Goal: Task Accomplishment & Management: Use online tool/utility

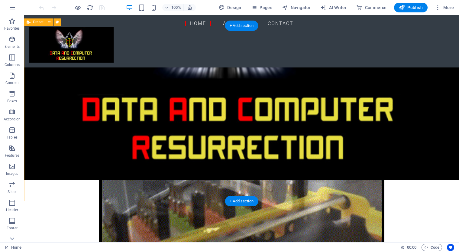
scroll to position [536, 0]
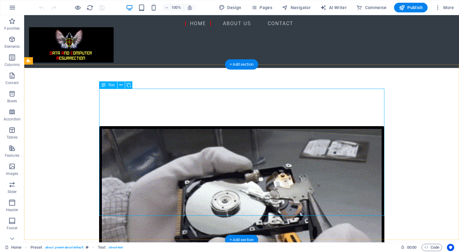
click at [112, 87] on span "Text" at bounding box center [111, 85] width 7 height 4
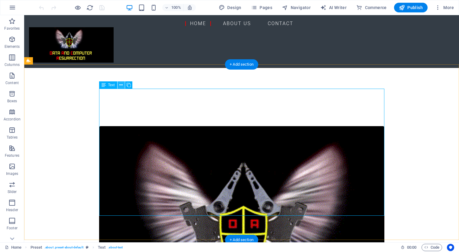
click at [120, 87] on icon at bounding box center [120, 85] width 3 height 6
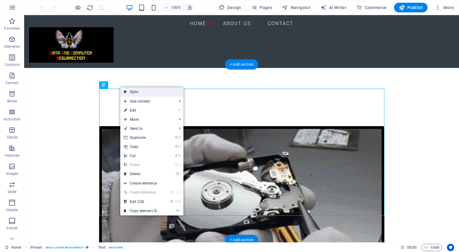
click at [143, 93] on link "Style" at bounding box center [151, 91] width 63 height 9
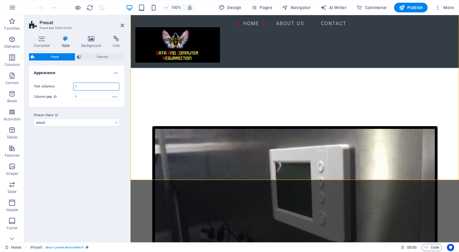
click at [97, 88] on input "1" at bounding box center [96, 86] width 46 height 7
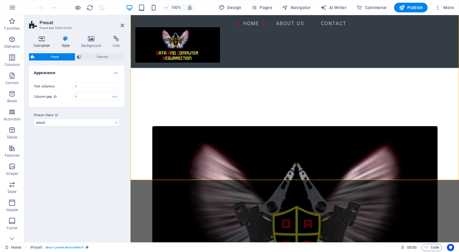
click at [47, 41] on icon at bounding box center [42, 39] width 26 height 6
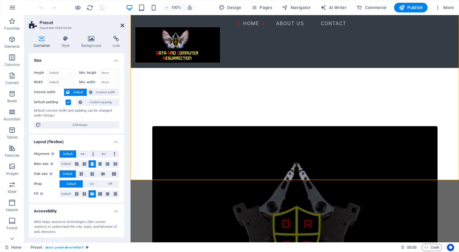
click at [122, 26] on icon at bounding box center [123, 25] width 4 height 5
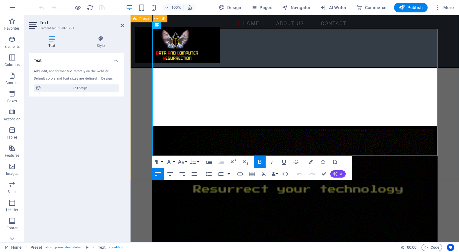
click at [337, 174] on icon "button" at bounding box center [335, 173] width 5 height 5
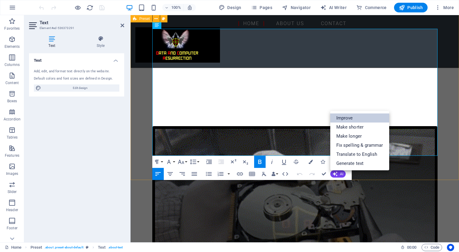
click at [355, 118] on link "Improve" at bounding box center [359, 117] width 59 height 9
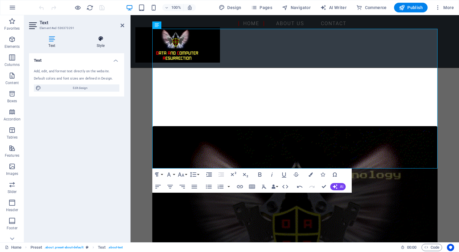
click at [102, 37] on icon at bounding box center [100, 39] width 47 height 6
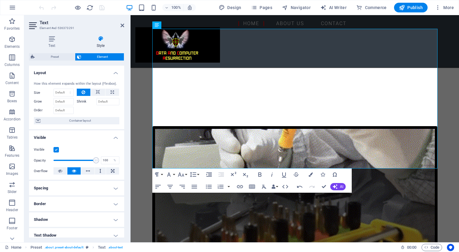
scroll to position [0, 0]
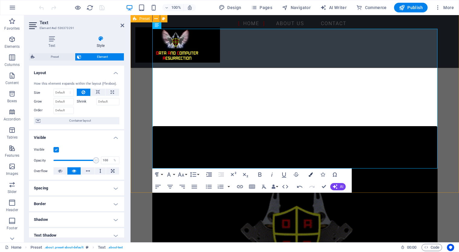
click at [309, 173] on icon "button" at bounding box center [310, 174] width 4 height 4
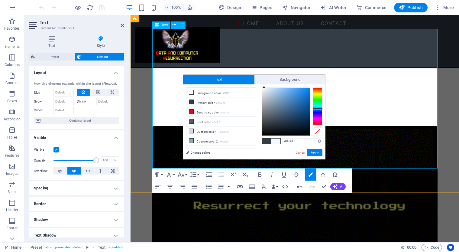
drag, startPoint x: 275, startPoint y: 121, endPoint x: 264, endPoint y: 87, distance: 36.0
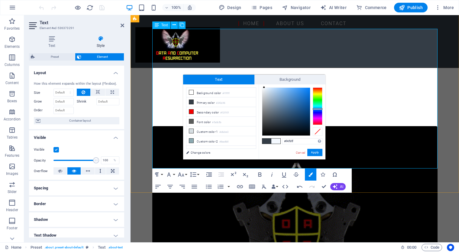
click at [264, 87] on div at bounding box center [264, 87] width 2 height 2
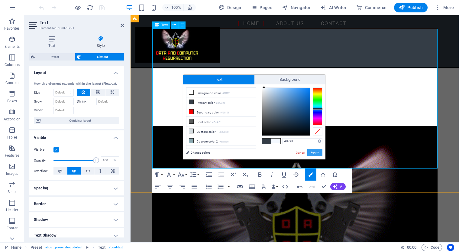
click at [317, 155] on button "Apply" at bounding box center [314, 152] width 15 height 7
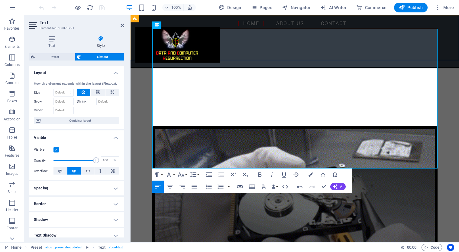
drag, startPoint x: 296, startPoint y: 160, endPoint x: 146, endPoint y: 56, distance: 182.3
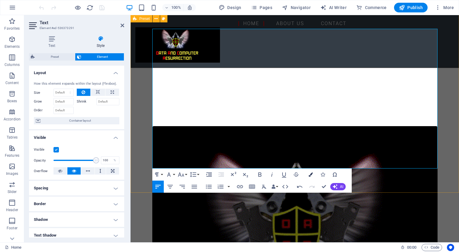
click at [310, 177] on button "Colors" at bounding box center [310, 174] width 11 height 12
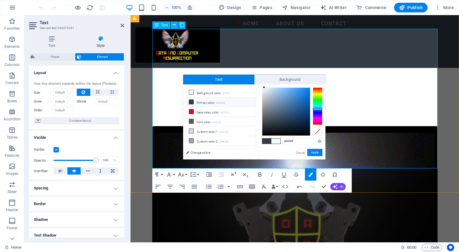
click at [203, 104] on li "Primary color #343d46" at bounding box center [220, 102] width 69 height 10
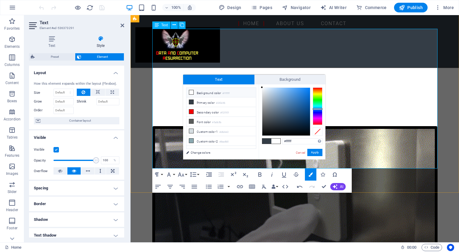
drag, startPoint x: 273, startPoint y: 121, endPoint x: 260, endPoint y: 87, distance: 36.2
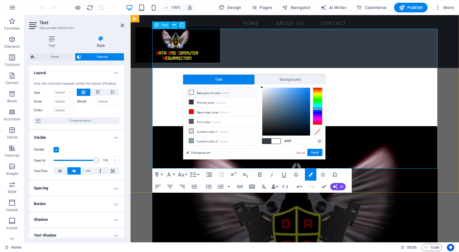
click at [260, 87] on div "#ffffff Supported formats #0852ed rgb(8, 82, 237) rgba(8, 82, 237, 90%) hsv(221…" at bounding box center [292, 165] width 67 height 162
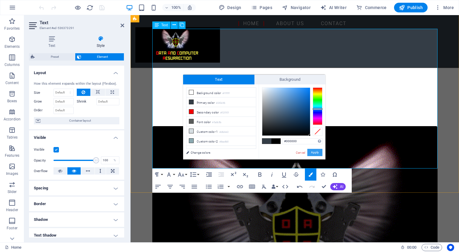
click at [317, 155] on button "Apply" at bounding box center [314, 152] width 15 height 7
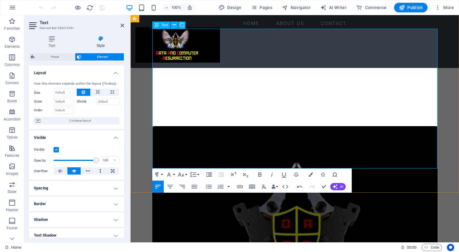
click at [316, 157] on div "Drag here to replace the existing content. Press “Ctrl” if you want to create a…" at bounding box center [294, 128] width 328 height 227
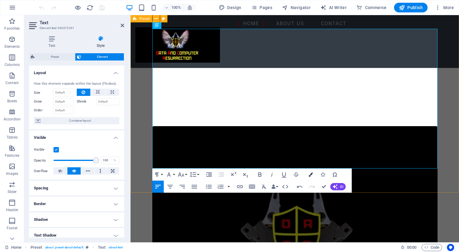
click at [310, 172] on icon "button" at bounding box center [310, 174] width 4 height 4
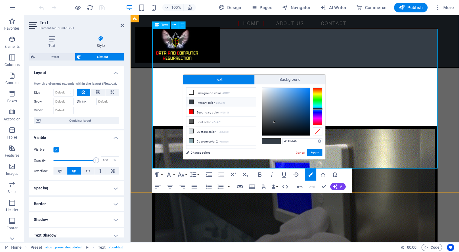
click at [204, 104] on li "Primary color #343d46" at bounding box center [220, 102] width 69 height 10
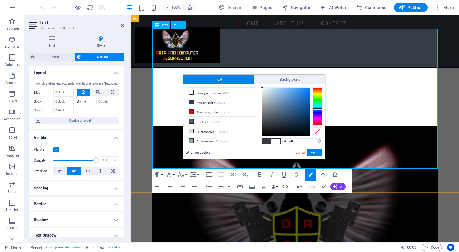
type input "#ffffff"
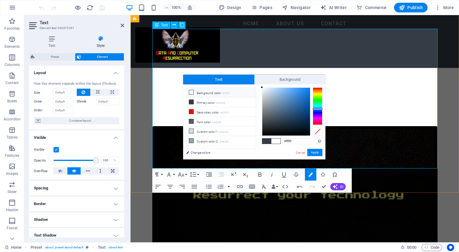
drag, startPoint x: 274, startPoint y: 121, endPoint x: 262, endPoint y: 86, distance: 37.4
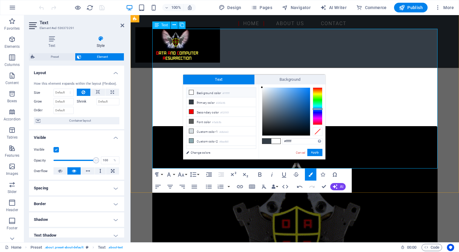
click at [262, 86] on div at bounding box center [262, 87] width 2 height 2
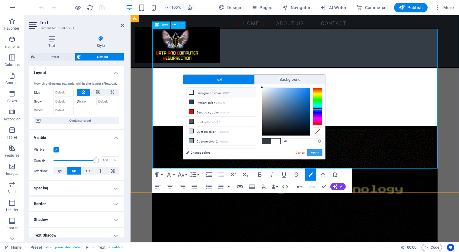
click at [312, 153] on button "Apply" at bounding box center [314, 152] width 15 height 7
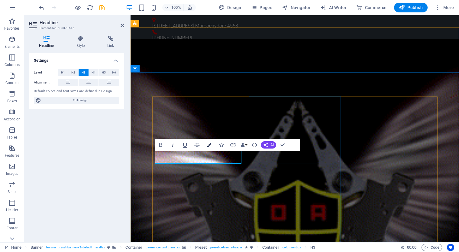
click at [211, 146] on icon "button" at bounding box center [209, 145] width 4 height 4
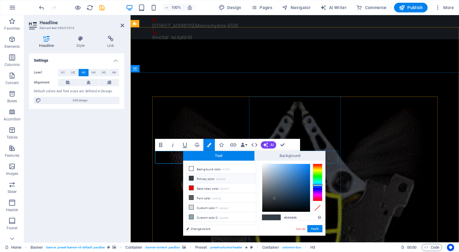
click at [202, 178] on li "Primary color #343d46" at bounding box center [220, 178] width 69 height 10
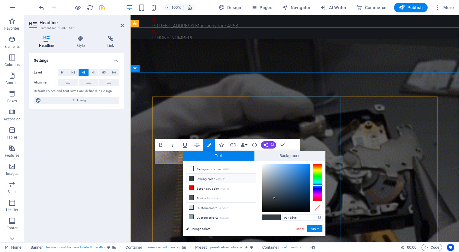
click at [202, 178] on li "Primary color #343d46" at bounding box center [220, 178] width 69 height 10
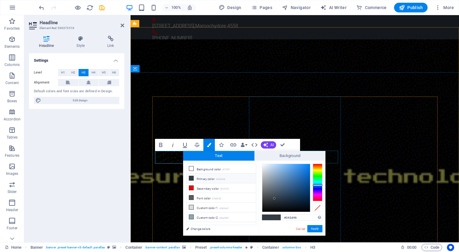
click at [202, 178] on li "Primary color #343d46" at bounding box center [220, 178] width 69 height 10
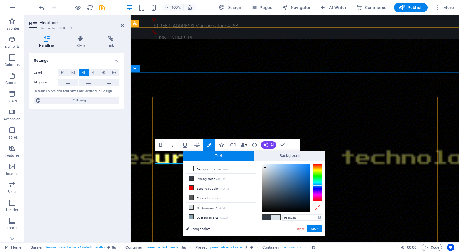
click at [265, 167] on div at bounding box center [286, 188] width 48 height 48
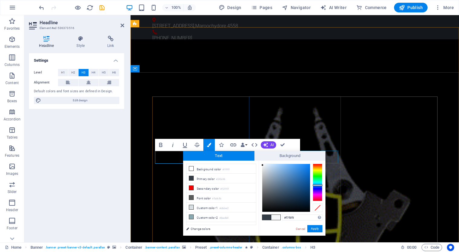
type input "#f9f9f9"
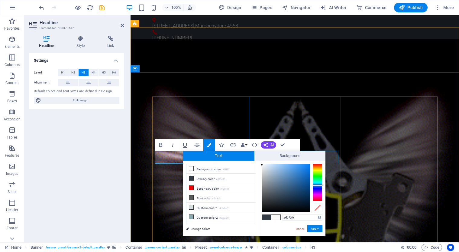
drag, startPoint x: 265, startPoint y: 167, endPoint x: 261, endPoint y: 165, distance: 4.8
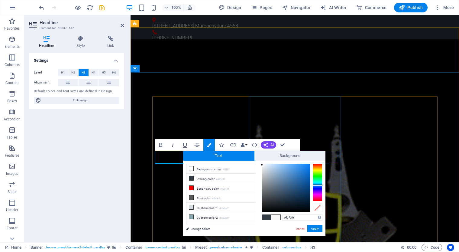
click at [261, 165] on div at bounding box center [262, 164] width 2 height 2
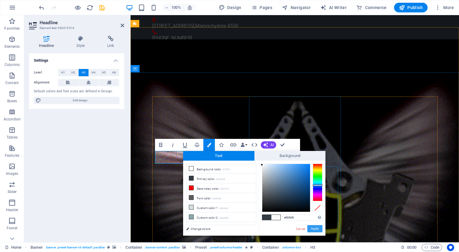
click at [317, 229] on button "Apply" at bounding box center [314, 228] width 15 height 7
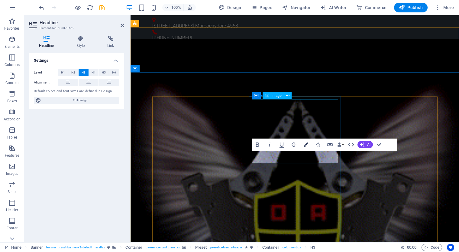
click at [305, 144] on icon "button" at bounding box center [306, 144] width 4 height 4
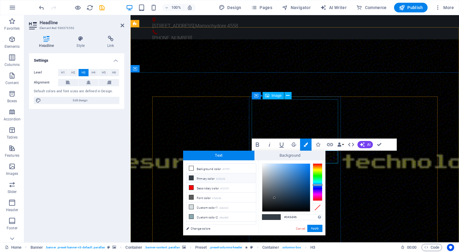
click at [231, 178] on li "Primary color #343d46" at bounding box center [220, 178] width 69 height 10
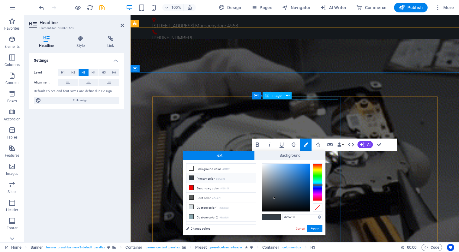
click at [266, 164] on div at bounding box center [286, 187] width 48 height 48
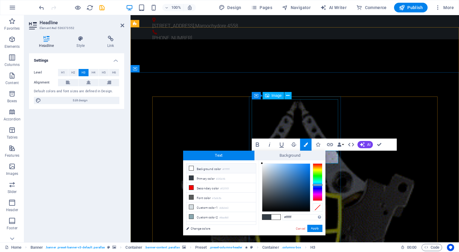
drag, startPoint x: 264, startPoint y: 165, endPoint x: 259, endPoint y: 162, distance: 5.4
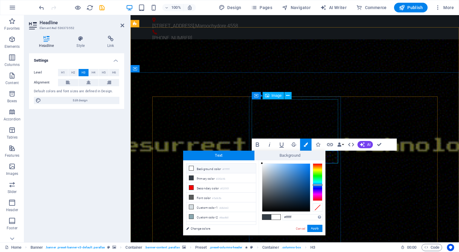
click at [259, 162] on div "#ffffff Supported formats #0852ed rgb(8, 82, 237) rgba(8, 82, 237, 90%) hsv(221…" at bounding box center [292, 241] width 67 height 162
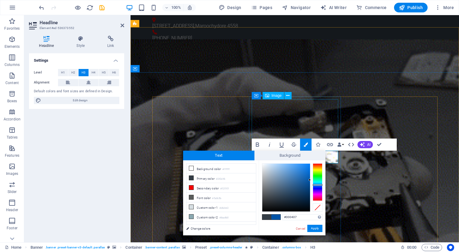
type input "#000000"
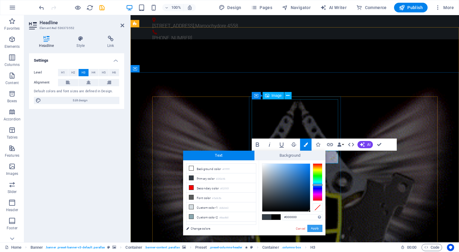
click at [318, 230] on button "Apply" at bounding box center [314, 227] width 15 height 7
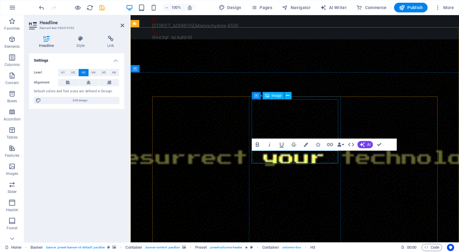
click at [323, 183] on div "H3 Banner Container Preset Preset Container Preset Image Menu Bar Menu Containe…" at bounding box center [294, 128] width 328 height 227
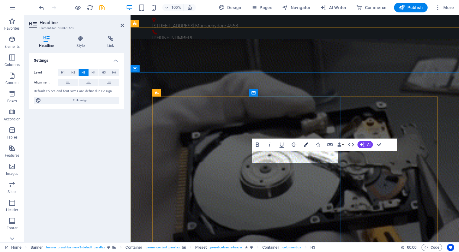
click at [308, 142] on button "Colors" at bounding box center [305, 144] width 11 height 12
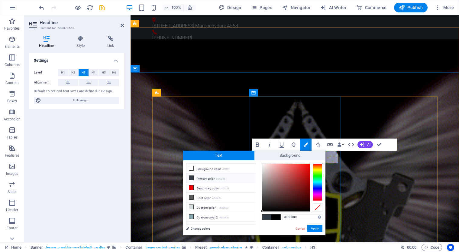
click at [203, 180] on li "Primary color #343d46" at bounding box center [220, 178] width 69 height 10
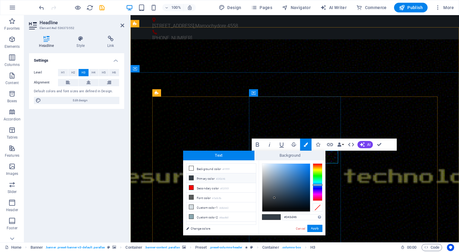
type input "#e4edf6"
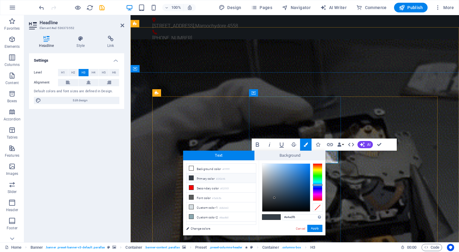
click at [265, 165] on div at bounding box center [286, 187] width 48 height 48
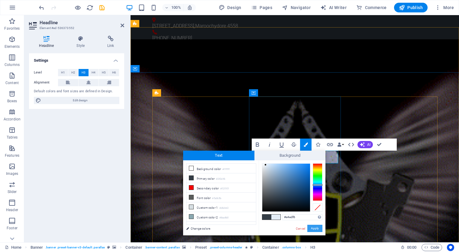
click at [315, 227] on button "Apply" at bounding box center [314, 227] width 15 height 7
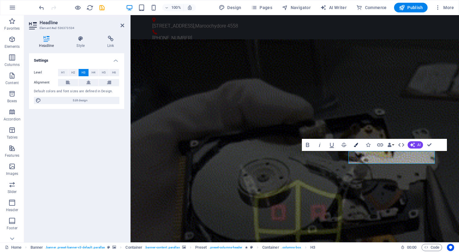
click at [357, 147] on button "Colors" at bounding box center [355, 145] width 11 height 12
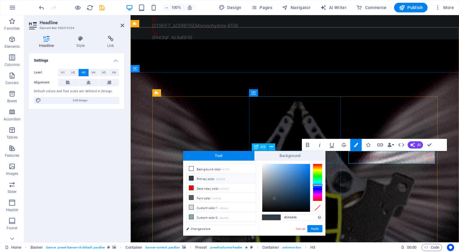
click at [208, 179] on li "Primary color #343d46" at bounding box center [220, 178] width 69 height 10
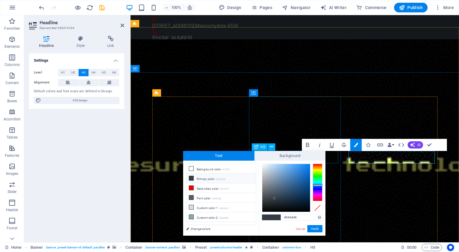
type input "#e9eff5"
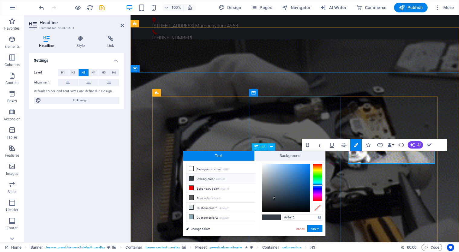
click at [264, 165] on div at bounding box center [286, 188] width 48 height 48
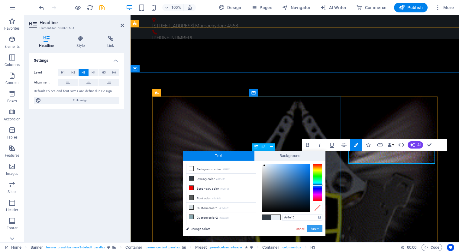
click at [316, 227] on button "Apply" at bounding box center [314, 228] width 15 height 7
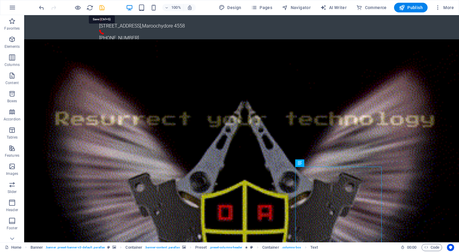
click at [102, 8] on icon "save" at bounding box center [101, 7] width 7 height 7
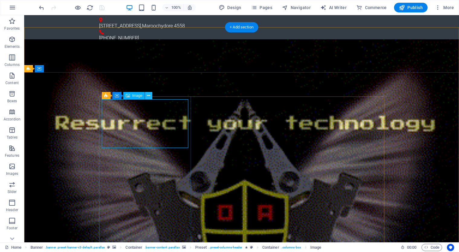
click at [149, 95] on icon at bounding box center [148, 95] width 3 height 6
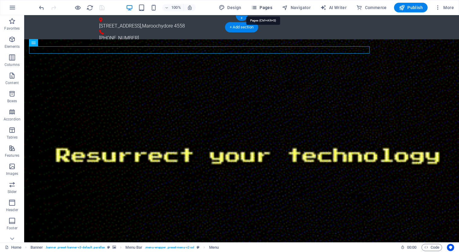
click at [271, 7] on span "Pages" at bounding box center [261, 8] width 21 height 6
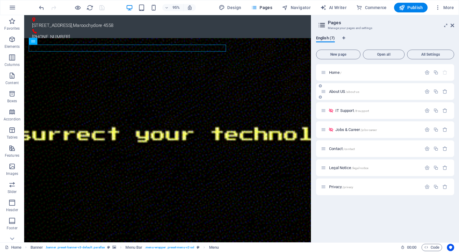
click at [345, 92] on span "About US /about-us" at bounding box center [344, 91] width 30 height 5
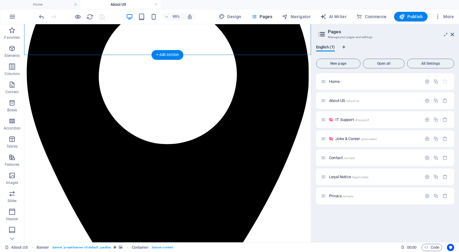
scroll to position [108, 0]
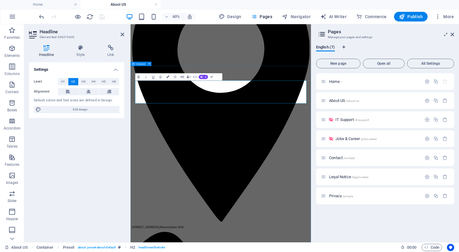
click at [168, 77] on icon "button" at bounding box center [167, 77] width 2 height 2
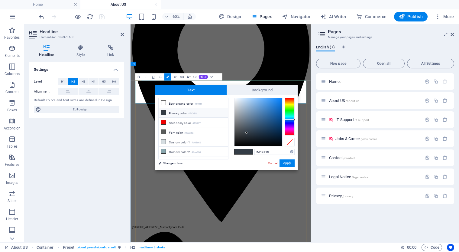
click at [185, 114] on li "Primary color #343d46" at bounding box center [193, 113] width 69 height 10
type input "#fcfdff"
drag, startPoint x: 241, startPoint y: 106, endPoint x: 235, endPoint y: 98, distance: 10.8
click at [235, 98] on div at bounding box center [258, 122] width 48 height 48
click at [289, 161] on button "Apply" at bounding box center [286, 162] width 15 height 7
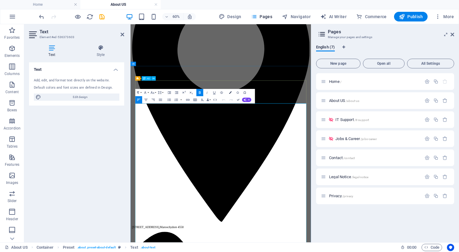
click at [230, 92] on icon "button" at bounding box center [230, 92] width 2 height 2
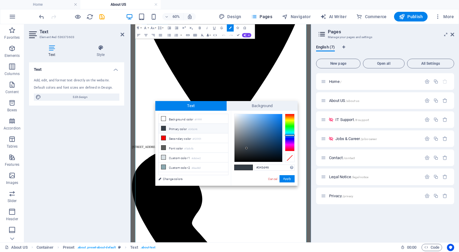
click at [182, 130] on li "Primary color #343d46" at bounding box center [193, 129] width 69 height 10
drag, startPoint x: 246, startPoint y: 146, endPoint x: 236, endPoint y: 116, distance: 31.9
click at [236, 116] on div at bounding box center [258, 138] width 48 height 48
type input "#e5ecf3"
click at [237, 116] on div at bounding box center [237, 115] width 2 height 2
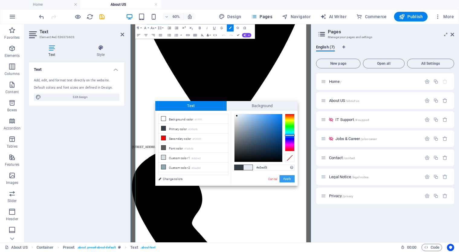
click at [286, 178] on button "Apply" at bounding box center [286, 178] width 15 height 7
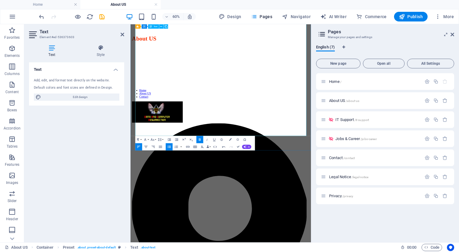
scroll to position [965, 0]
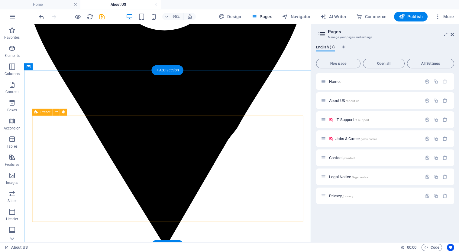
scroll to position [1220, 0]
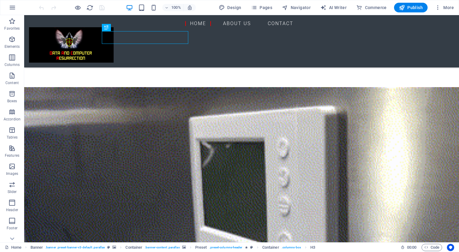
scroll to position [120, 0]
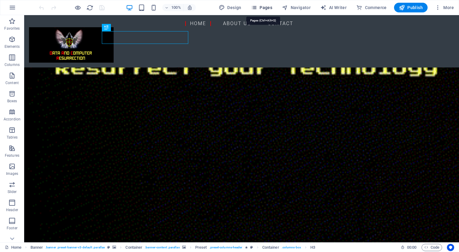
click at [266, 8] on span "Pages" at bounding box center [261, 8] width 21 height 6
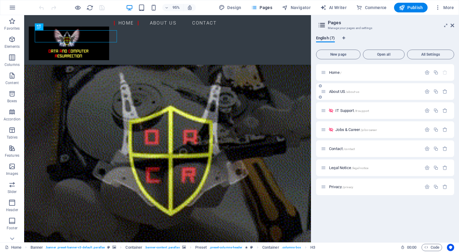
click at [348, 89] on div "About US /about-us" at bounding box center [371, 91] width 101 height 7
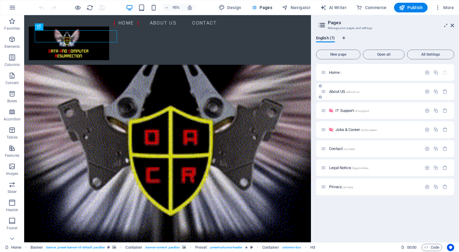
click at [369, 93] on p "About US /about-us" at bounding box center [374, 91] width 91 height 4
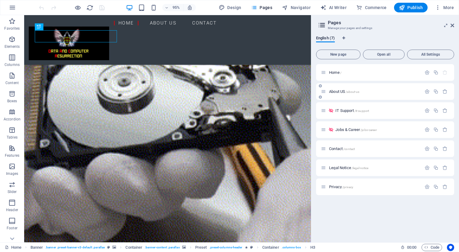
click at [369, 93] on div "About US /about-us" at bounding box center [385, 91] width 138 height 17
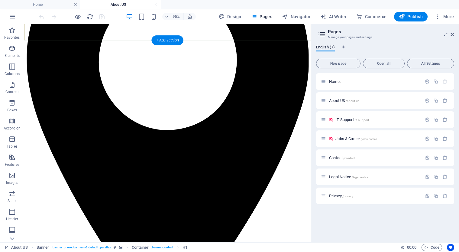
scroll to position [130, 0]
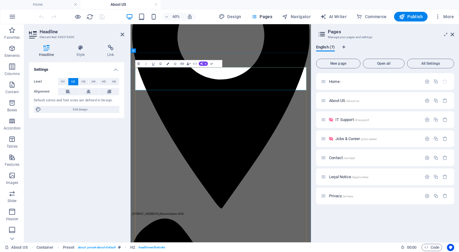
click at [168, 65] on button "Colors" at bounding box center [167, 63] width 7 height 7
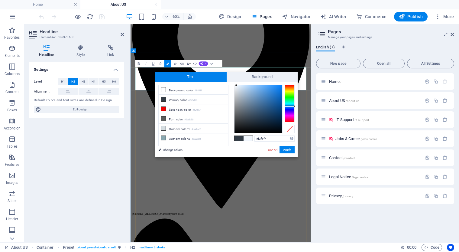
type input "#f1f3f6"
drag, startPoint x: 240, startPoint y: 94, endPoint x: 235, endPoint y: 86, distance: 9.2
click at [235, 86] on div at bounding box center [258, 109] width 48 height 48
click at [290, 151] on button "Apply" at bounding box center [286, 149] width 15 height 7
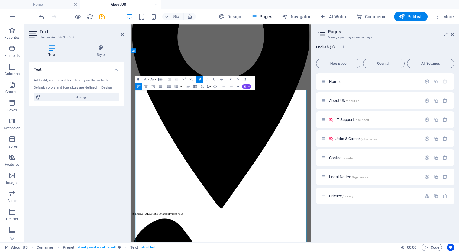
click at [229, 78] on icon "button" at bounding box center [230, 79] width 2 height 2
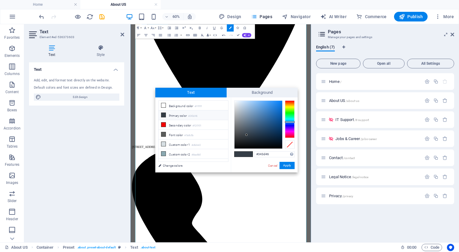
click at [185, 117] on li "Primary color #343d46" at bounding box center [193, 115] width 69 height 10
click at [236, 103] on div at bounding box center [258, 125] width 48 height 48
type input "#edf3fa"
click at [236, 101] on div at bounding box center [236, 101] width 2 height 2
click at [287, 164] on button "Apply" at bounding box center [286, 165] width 15 height 7
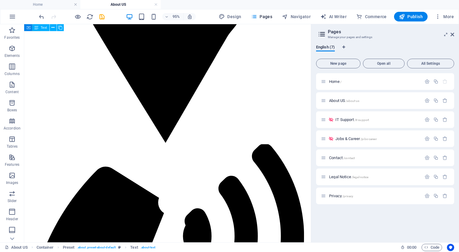
scroll to position [1327, 0]
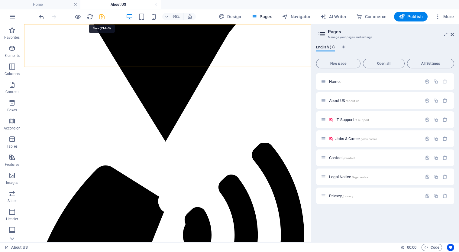
click at [103, 18] on icon "save" at bounding box center [101, 16] width 7 height 7
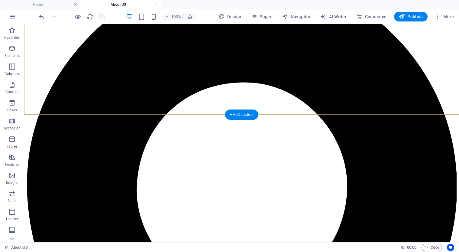
scroll to position [54, 0]
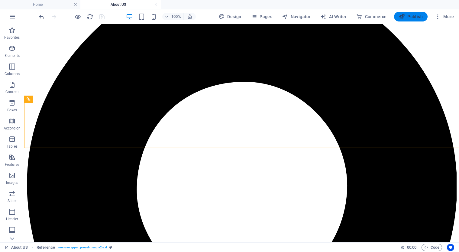
click at [414, 17] on span "Publish" at bounding box center [411, 17] width 24 height 6
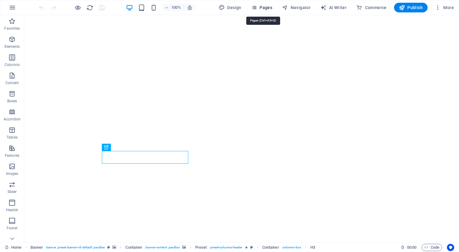
click at [267, 9] on span "Pages" at bounding box center [261, 8] width 21 height 6
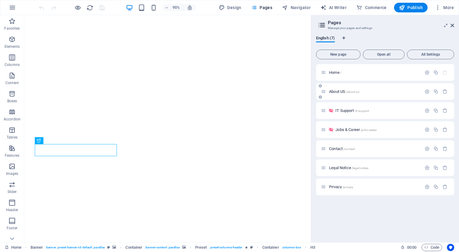
click at [372, 93] on div "About US /about-us" at bounding box center [371, 91] width 101 height 7
click at [338, 92] on span "About US /about-us" at bounding box center [344, 91] width 30 height 5
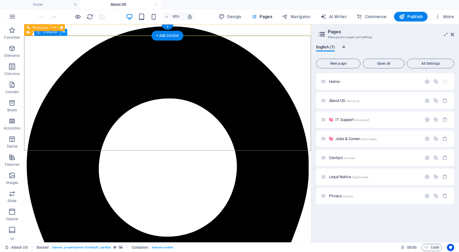
click at [64, 33] on icon at bounding box center [63, 32] width 3 height 6
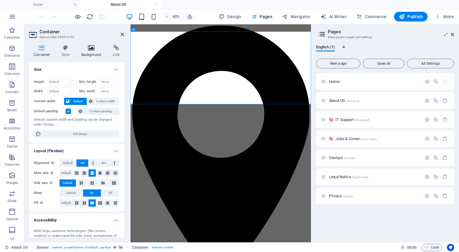
click at [88, 49] on icon at bounding box center [91, 48] width 29 height 6
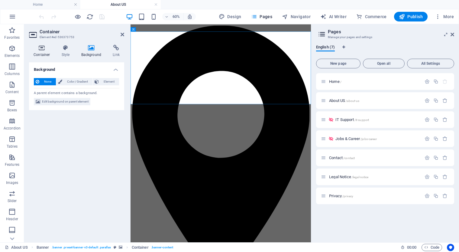
click at [41, 49] on icon at bounding box center [42, 48] width 26 height 6
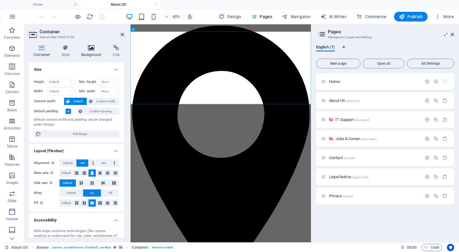
click at [92, 48] on icon at bounding box center [91, 48] width 29 height 6
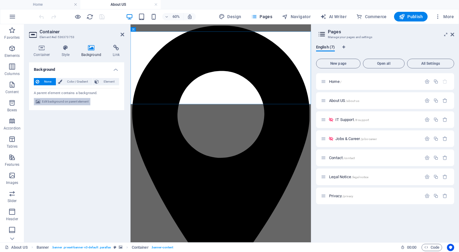
click at [53, 102] on span "Edit background on parent element" at bounding box center [65, 101] width 47 height 7
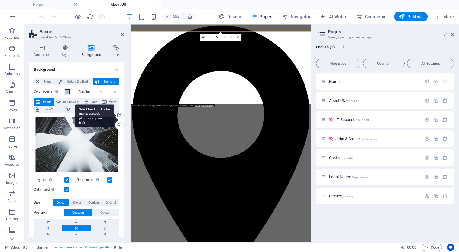
click at [120, 114] on div "Select files from the file manager, stock photos, or upload file(s)" at bounding box center [118, 115] width 9 height 9
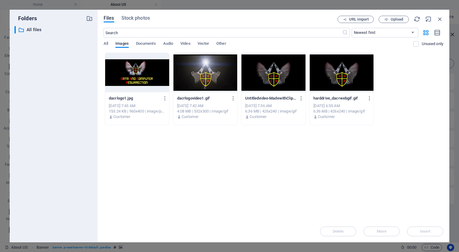
click at [341, 71] on div at bounding box center [342, 72] width 64 height 39
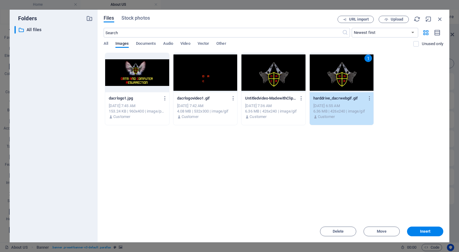
click at [341, 71] on div "1" at bounding box center [342, 72] width 64 height 39
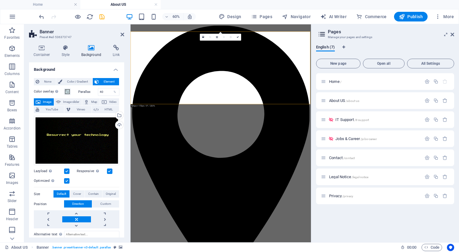
click at [102, 17] on icon "save" at bounding box center [101, 16] width 7 height 7
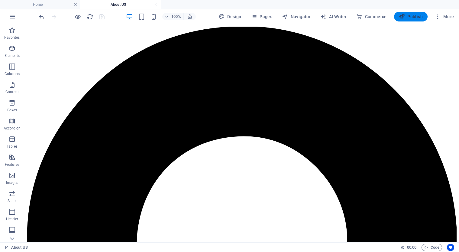
click at [414, 16] on span "Publish" at bounding box center [411, 17] width 24 height 6
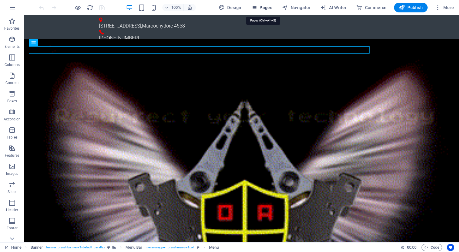
click at [267, 11] on button "Pages" at bounding box center [262, 8] width 26 height 10
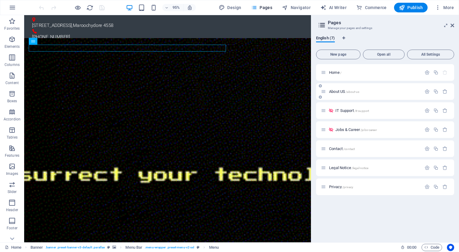
click at [340, 93] on div "About US /about-us" at bounding box center [371, 91] width 101 height 7
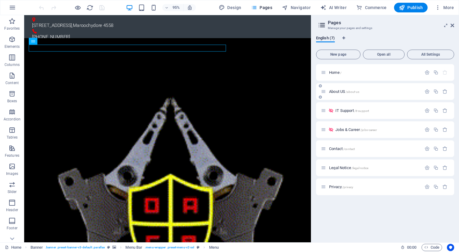
click at [340, 93] on div "About US /about-us" at bounding box center [371, 91] width 101 height 7
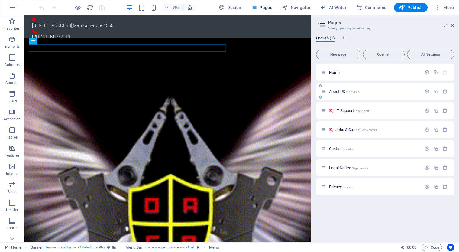
click at [340, 90] on span "About US /about-us" at bounding box center [344, 91] width 30 height 5
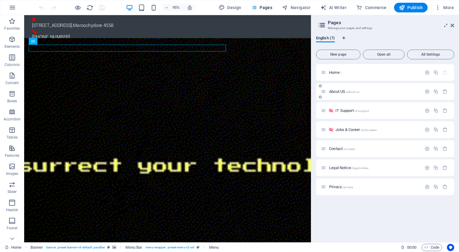
click at [340, 90] on div "About US /about-us" at bounding box center [385, 91] width 138 height 17
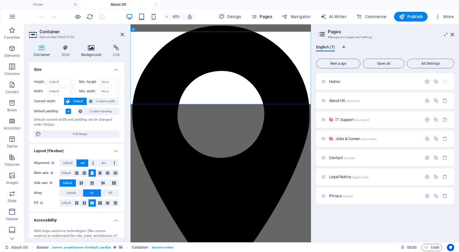
click at [89, 50] on icon at bounding box center [91, 48] width 29 height 6
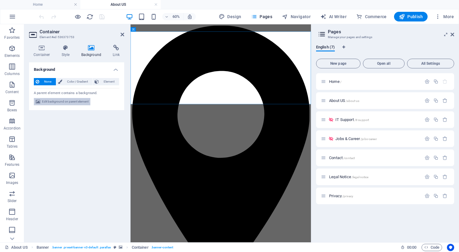
click at [69, 99] on span "Edit background on parent element" at bounding box center [65, 101] width 47 height 7
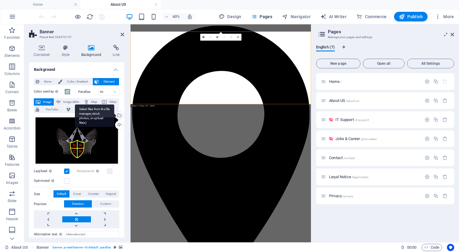
click at [118, 115] on div "Select files from the file manager, stock photos, or upload file(s)" at bounding box center [118, 115] width 9 height 9
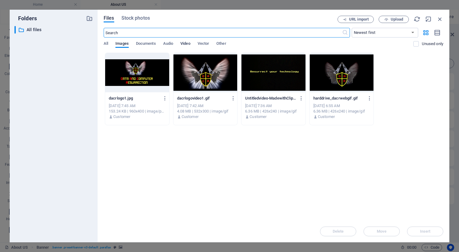
click at [186, 45] on span "Video" at bounding box center [185, 44] width 10 height 8
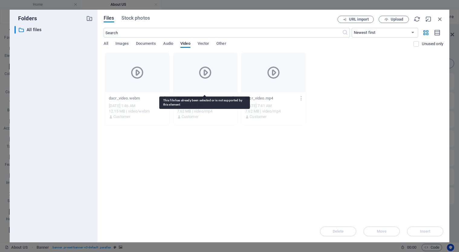
click at [204, 72] on icon at bounding box center [205, 72] width 14 height 14
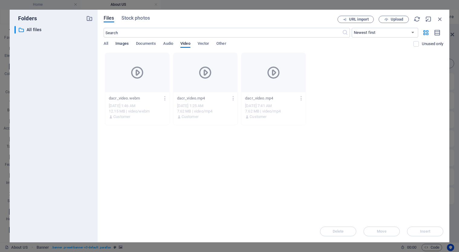
click at [127, 43] on span "Images" at bounding box center [121, 44] width 13 height 8
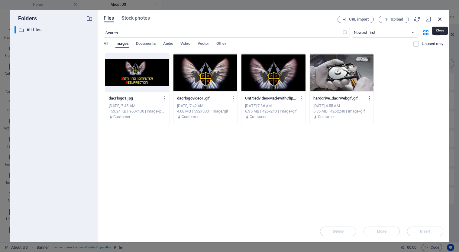
click at [439, 21] on icon "button" at bounding box center [439, 19] width 7 height 7
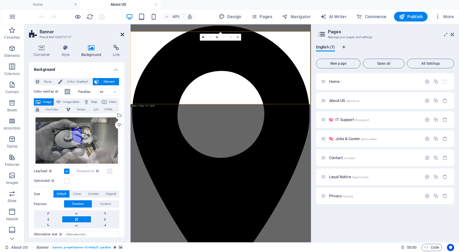
click at [123, 34] on icon at bounding box center [123, 34] width 4 height 5
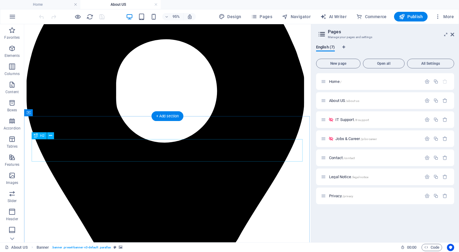
scroll to position [1099, 0]
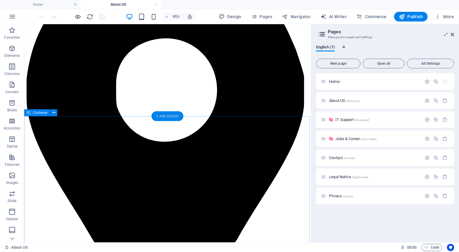
click at [176, 117] on div "+ Add section" at bounding box center [168, 116] width 32 height 10
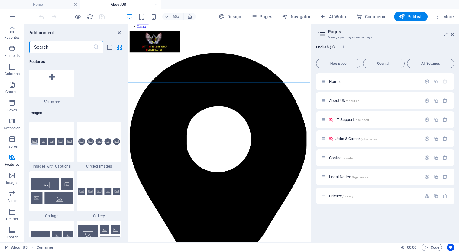
scroll to position [0, 0]
click at [64, 50] on input "text" at bounding box center [61, 47] width 64 height 12
click at [11, 50] on icon "button" at bounding box center [11, 48] width 7 height 7
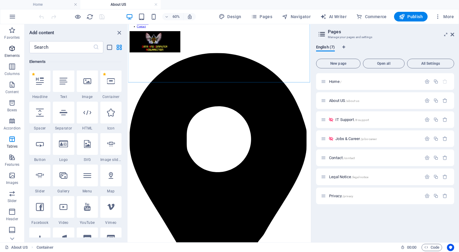
scroll to position [64, 0]
click at [65, 205] on icon at bounding box center [63, 207] width 8 height 8
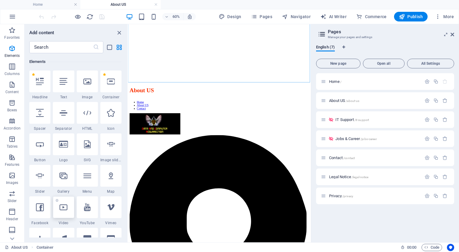
select select "%"
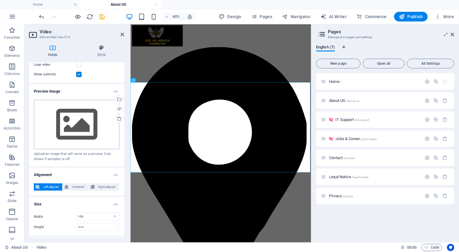
scroll to position [98, 0]
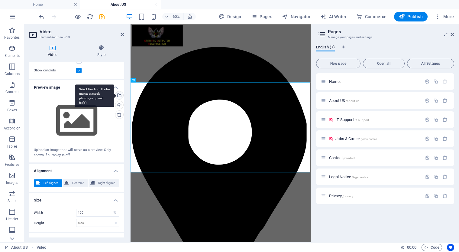
click at [118, 95] on div "Select files from the file manager, stock photos, or upload file(s)" at bounding box center [118, 95] width 9 height 9
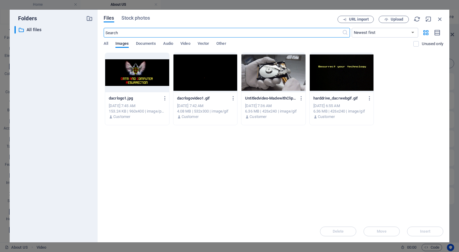
scroll to position [93, 0]
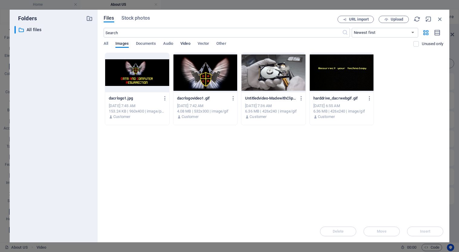
click at [186, 43] on span "Video" at bounding box center [185, 44] width 10 height 8
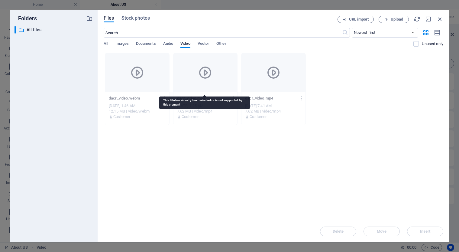
click at [201, 75] on icon at bounding box center [205, 72] width 14 height 14
click at [190, 91] on div at bounding box center [205, 72] width 64 height 39
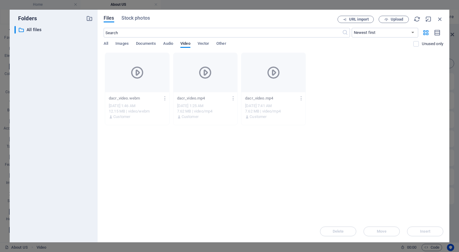
click at [191, 98] on p "dacr_video.mp4" at bounding box center [202, 97] width 51 height 5
click at [260, 96] on p "dacr_video.mp4" at bounding box center [270, 97] width 51 height 5
click at [220, 39] on div "​ Newest first Oldest first Name (A-Z) Name (Z-A) Size (0-9) Size (9-0) Resolut…" at bounding box center [273, 40] width 339 height 25
click at [221, 43] on span "Other" at bounding box center [221, 44] width 10 height 8
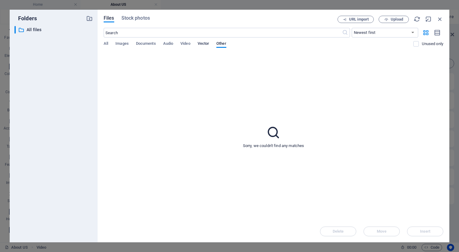
click at [205, 43] on span "Vector" at bounding box center [204, 44] width 12 height 8
click at [188, 43] on span "Video" at bounding box center [185, 44] width 10 height 8
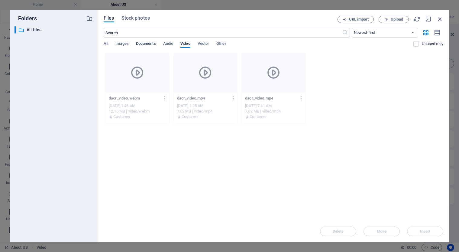
click at [150, 43] on span "Documents" at bounding box center [146, 44] width 20 height 8
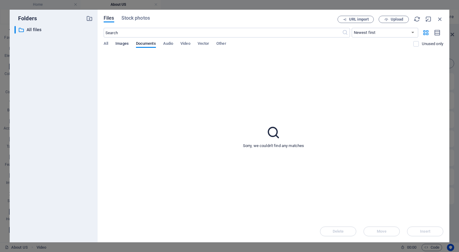
click at [124, 43] on span "Images" at bounding box center [121, 44] width 13 height 8
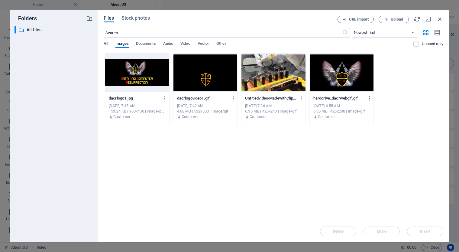
click at [105, 44] on span "All" at bounding box center [106, 44] width 5 height 8
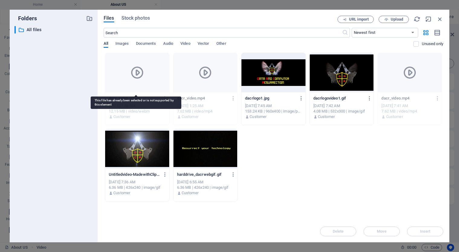
click at [134, 80] on div at bounding box center [137, 72] width 64 height 39
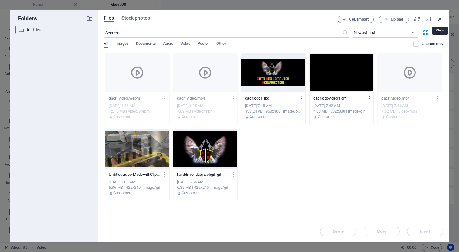
click at [439, 21] on icon "button" at bounding box center [439, 19] width 7 height 7
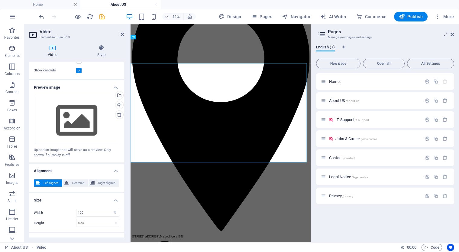
scroll to position [1160, 0]
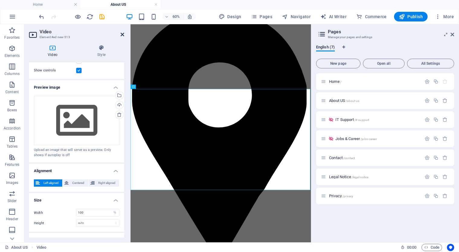
click at [121, 35] on icon at bounding box center [123, 34] width 4 height 5
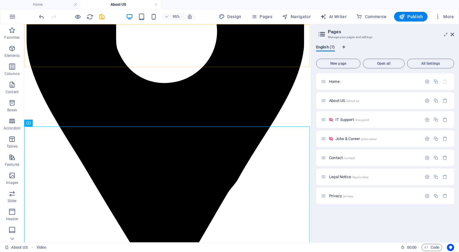
click at [102, 21] on div at bounding box center [72, 17] width 68 height 10
click at [101, 16] on icon "save" at bounding box center [101, 16] width 7 height 7
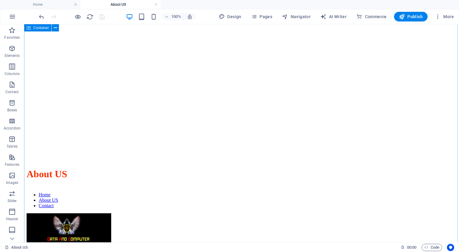
scroll to position [942, 0]
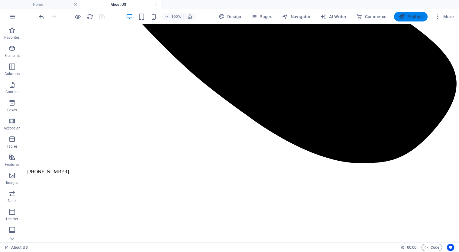
click at [409, 19] on span "Publish" at bounding box center [411, 17] width 24 height 6
